Goal: Task Accomplishment & Management: Use online tool/utility

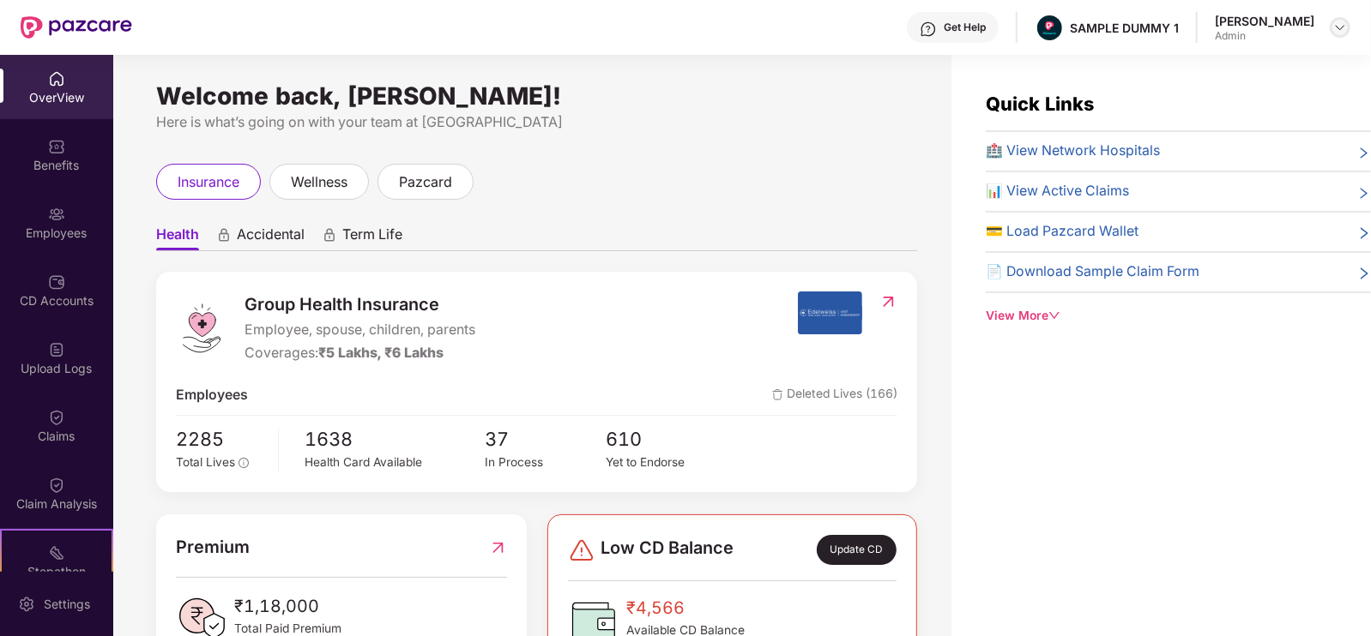
click at [1338, 21] on img at bounding box center [1340, 28] width 14 height 14
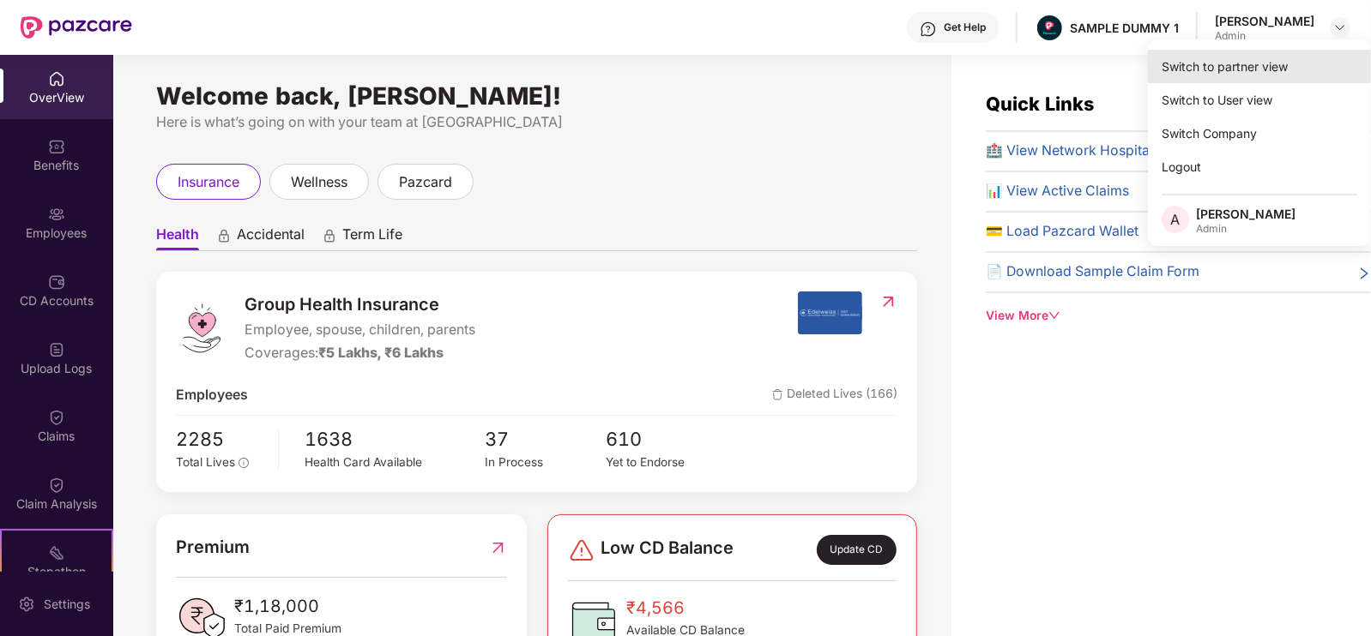
click at [1248, 65] on div "Switch to partner view" at bounding box center [1259, 66] width 223 height 33
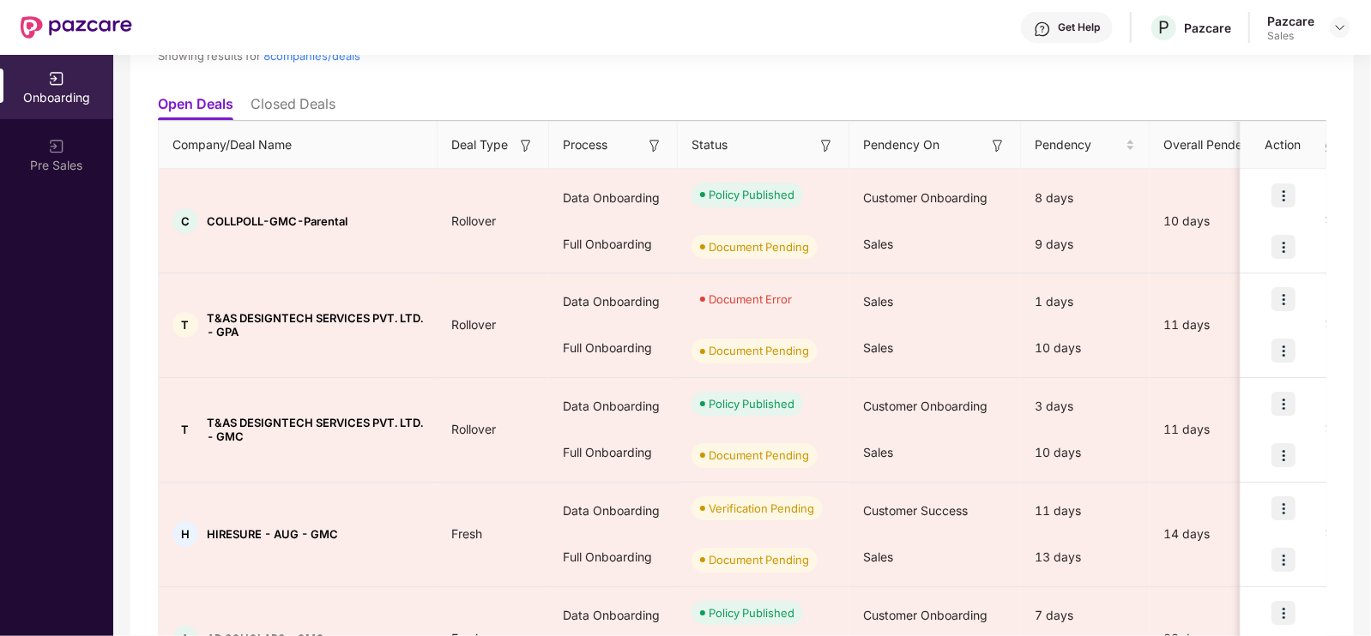
scroll to position [162, 0]
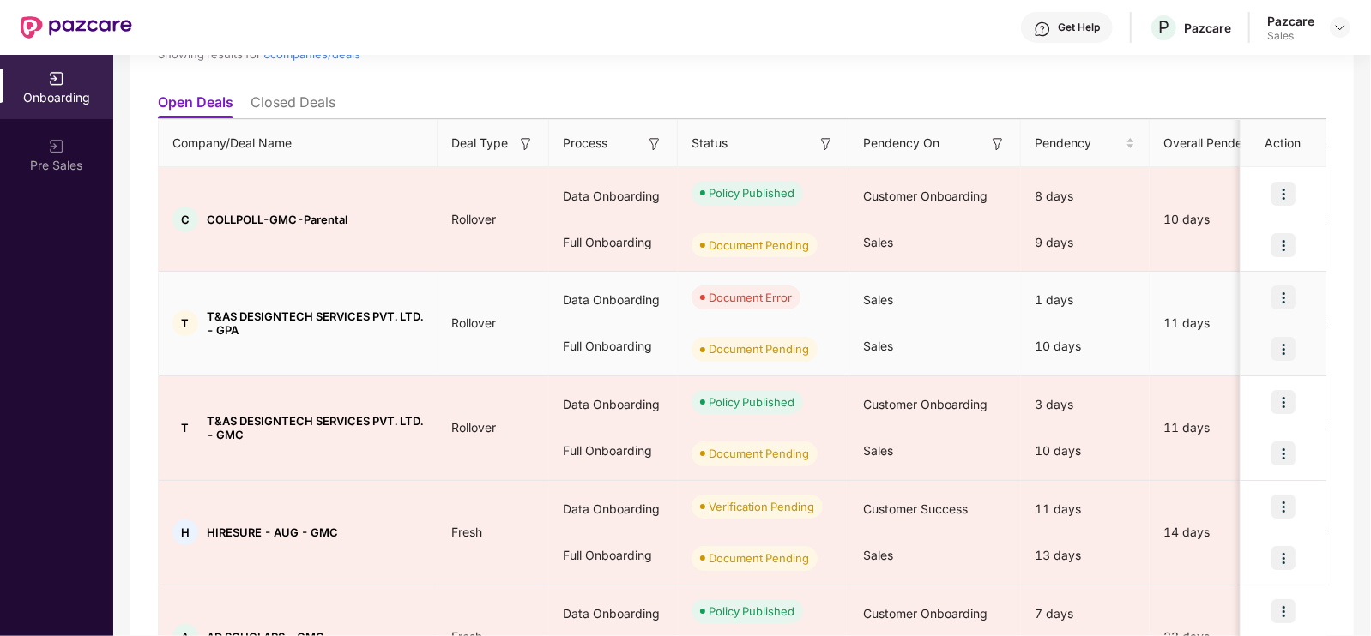
click at [1284, 287] on img at bounding box center [1283, 298] width 24 height 24
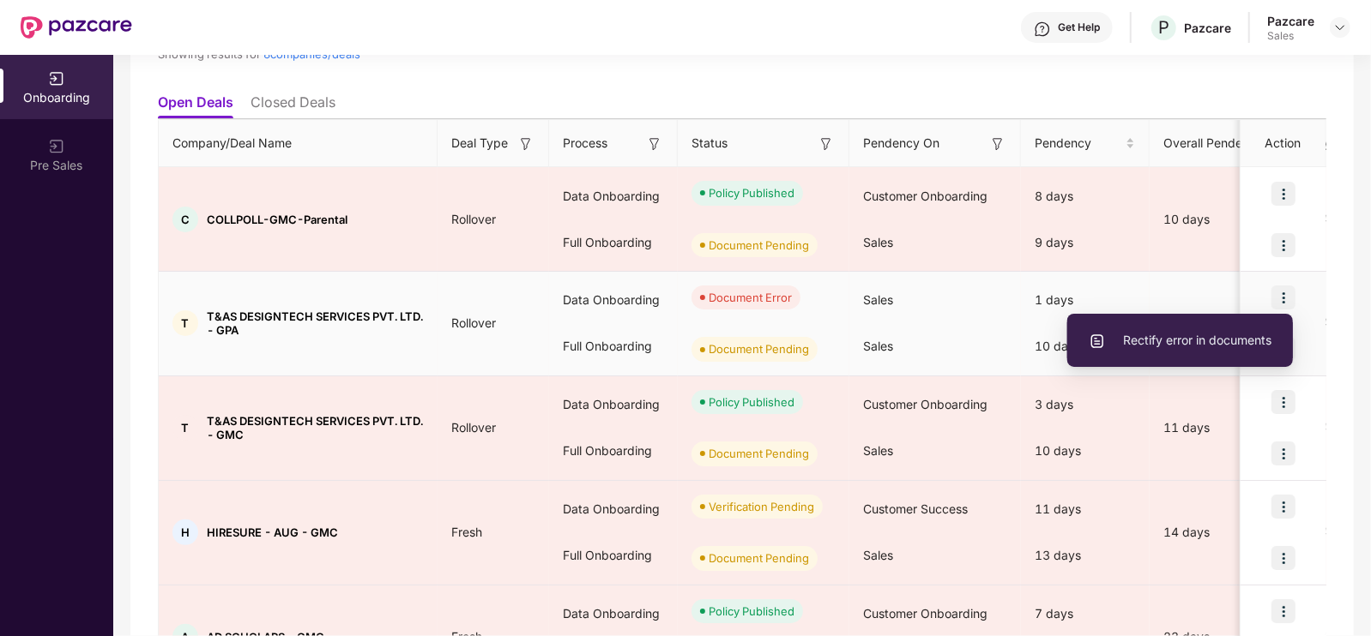
click at [1188, 349] on span "Rectify error in documents" at bounding box center [1180, 340] width 183 height 19
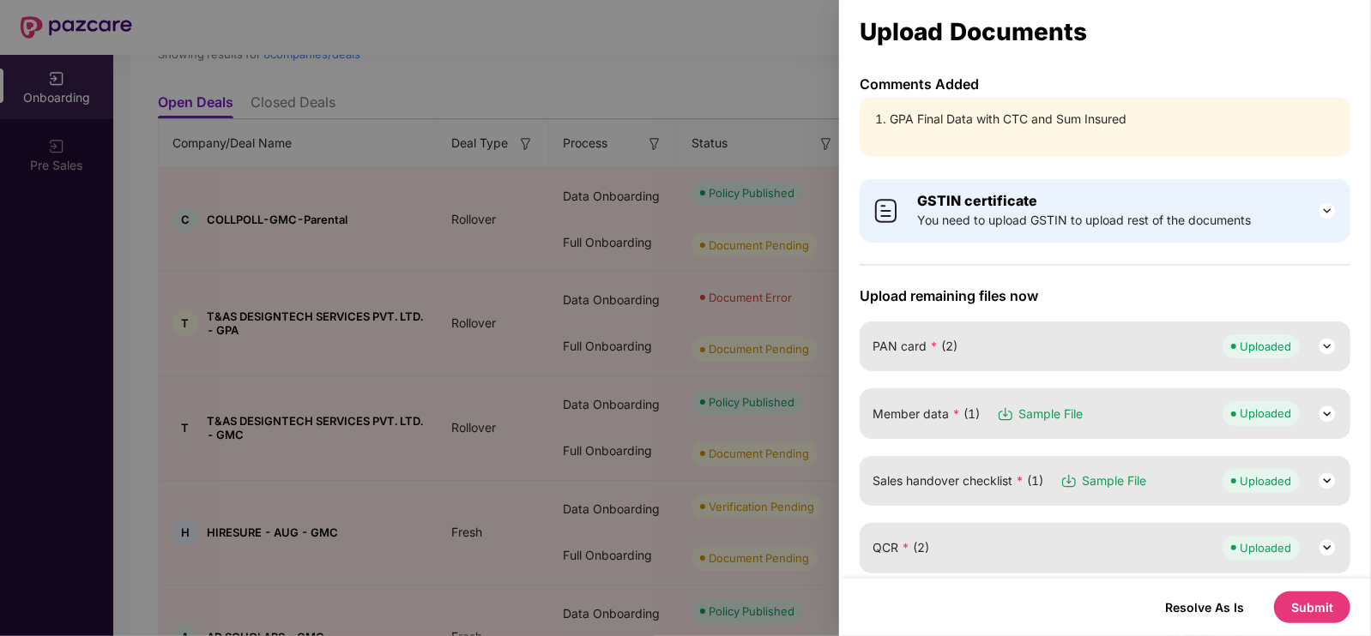
click at [909, 113] on li "GPA Final Data with CTC and Sum Insured" at bounding box center [1114, 119] width 448 height 19
click at [1072, 130] on div "GPA Final Data with CTC and Sum Insured" at bounding box center [1105, 127] width 491 height 60
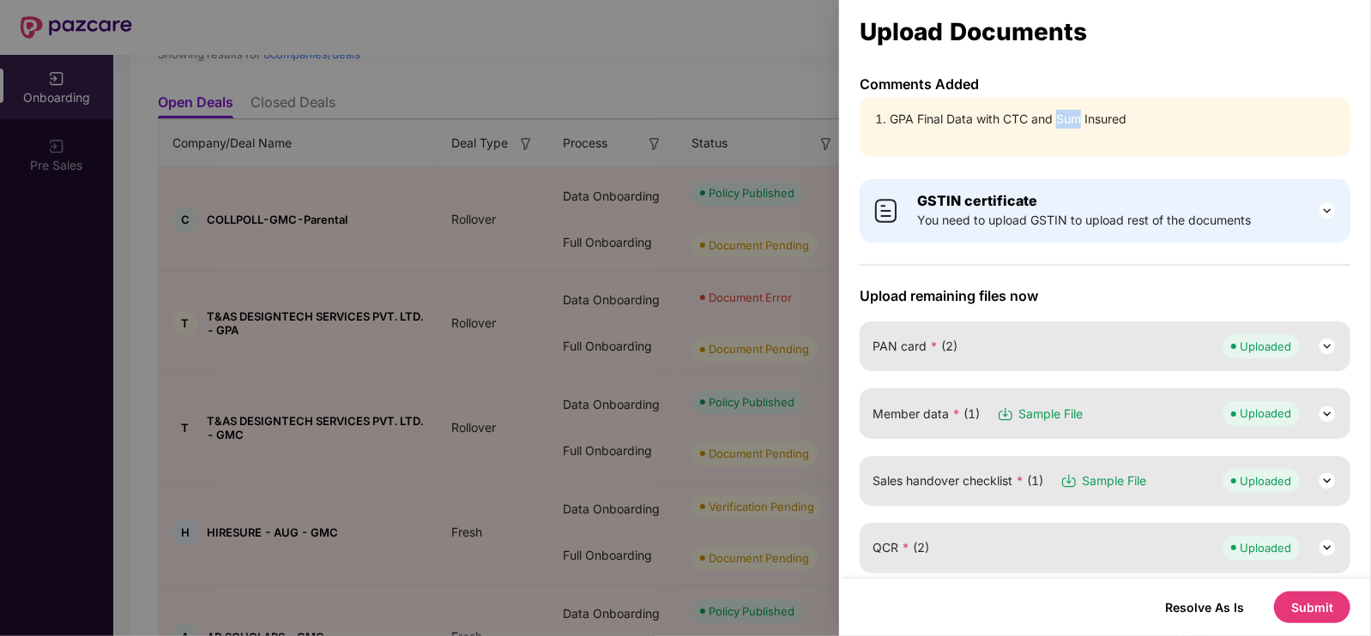
click at [1072, 130] on div "GPA Final Data with CTC and Sum Insured" at bounding box center [1105, 127] width 491 height 60
click at [1086, 118] on li "GPA Final Data with CTC and Sum Insured" at bounding box center [1114, 119] width 448 height 19
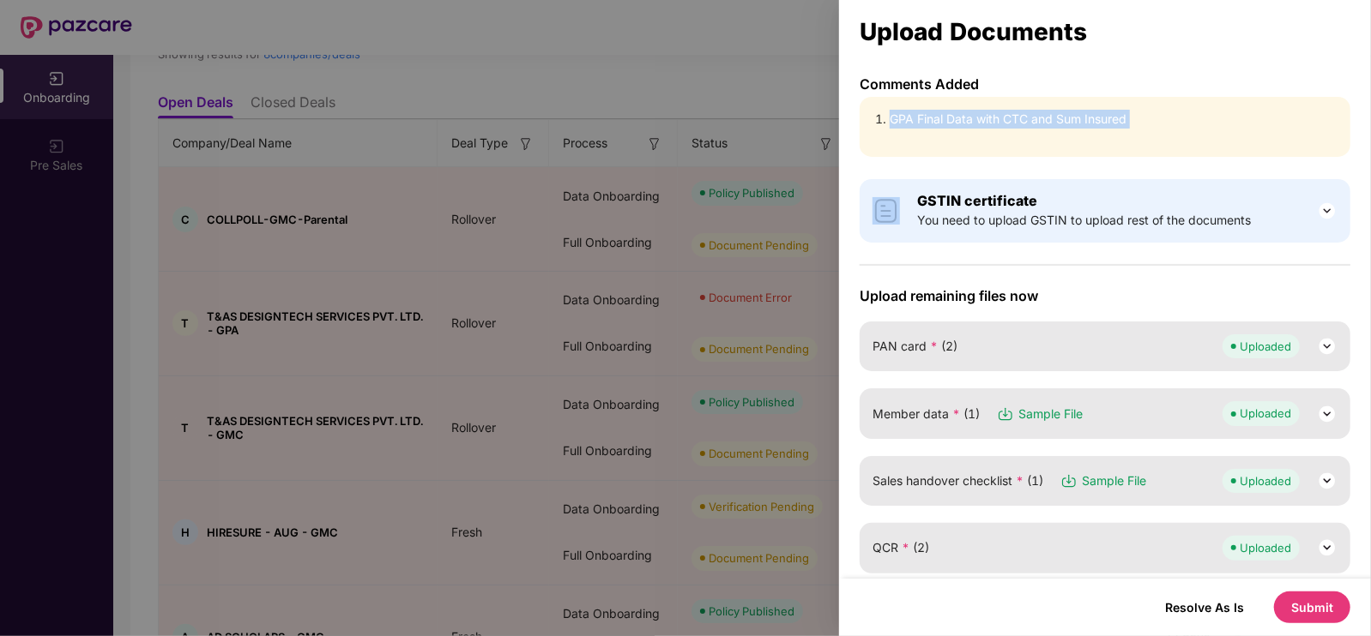
click at [1086, 118] on li "GPA Final Data with CTC and Sum Insured" at bounding box center [1114, 119] width 448 height 19
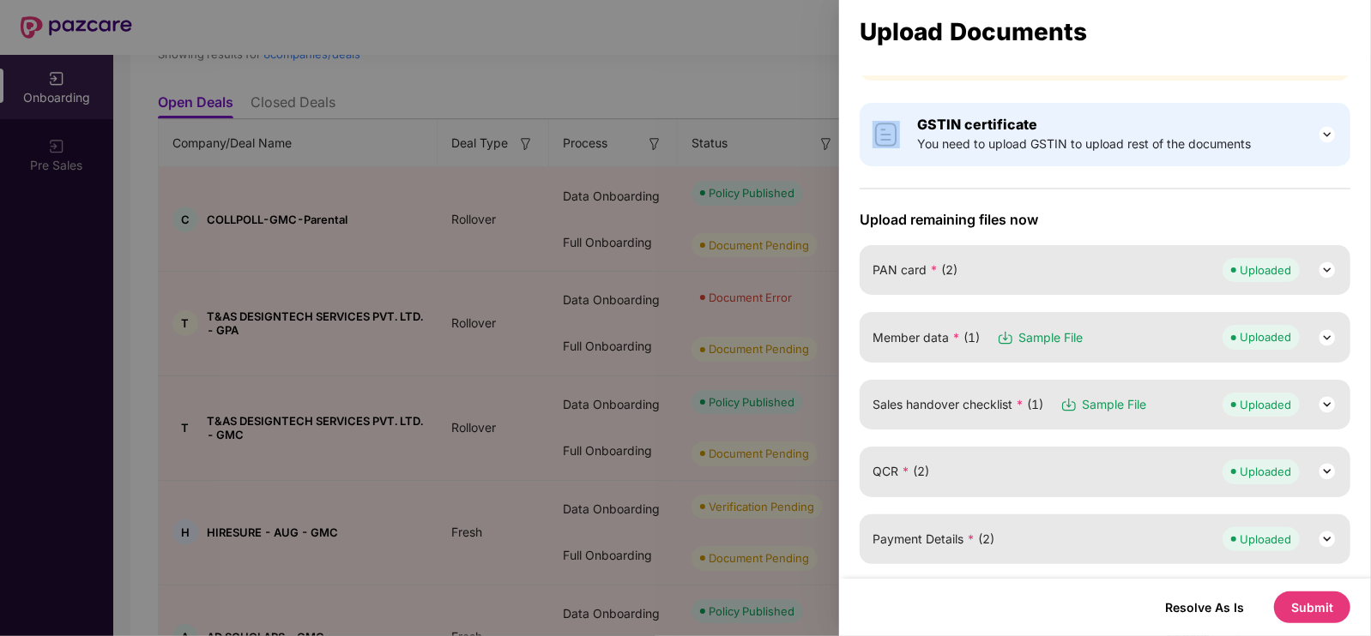
scroll to position [75, 0]
